Goal: Information Seeking & Learning: Stay updated

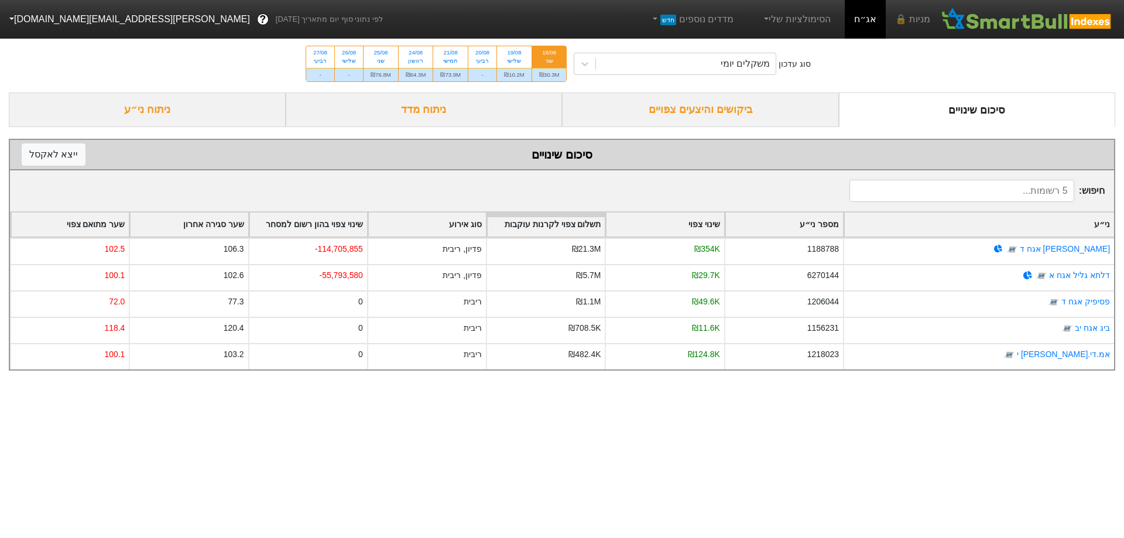
click at [716, 116] on div "ביקושים והיצעים צפויים" at bounding box center [700, 109] width 277 height 35
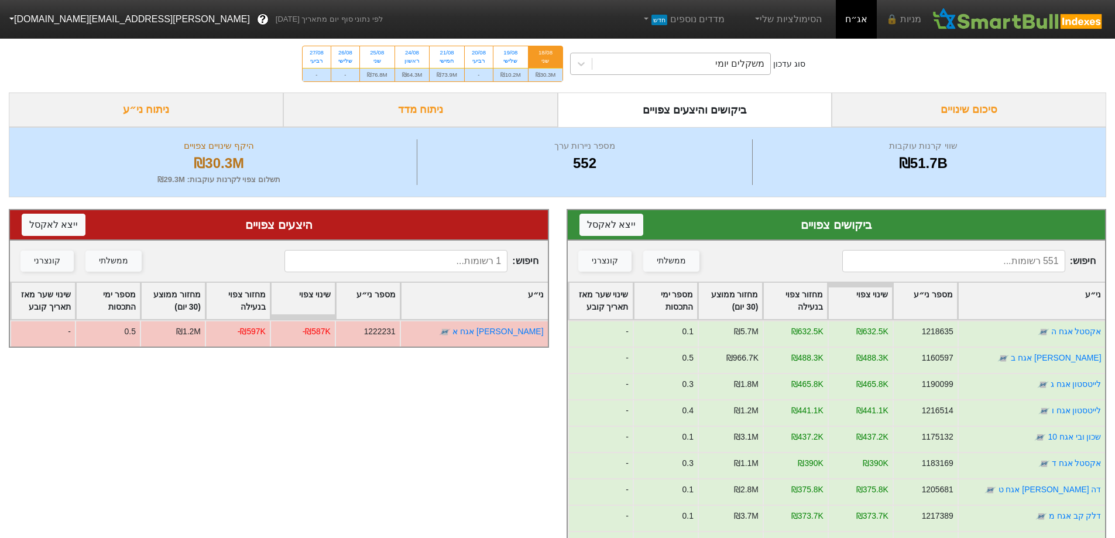
click at [749, 60] on div "משקלים יומי" at bounding box center [739, 64] width 49 height 14
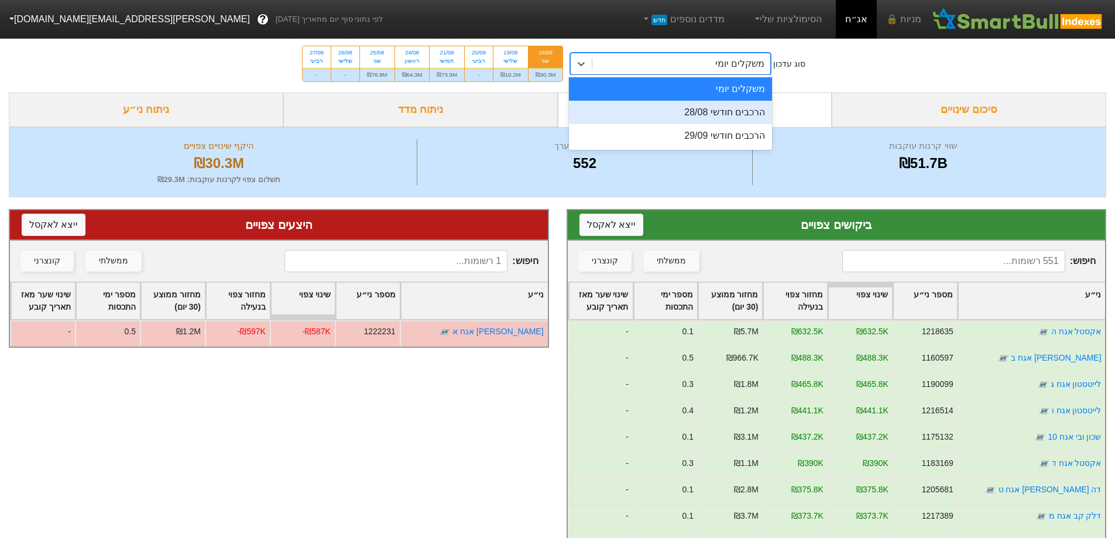
click at [737, 115] on div "הרכבים חודשי 28/08" at bounding box center [670, 112] width 203 height 23
